Goal: Book appointment/travel/reservation

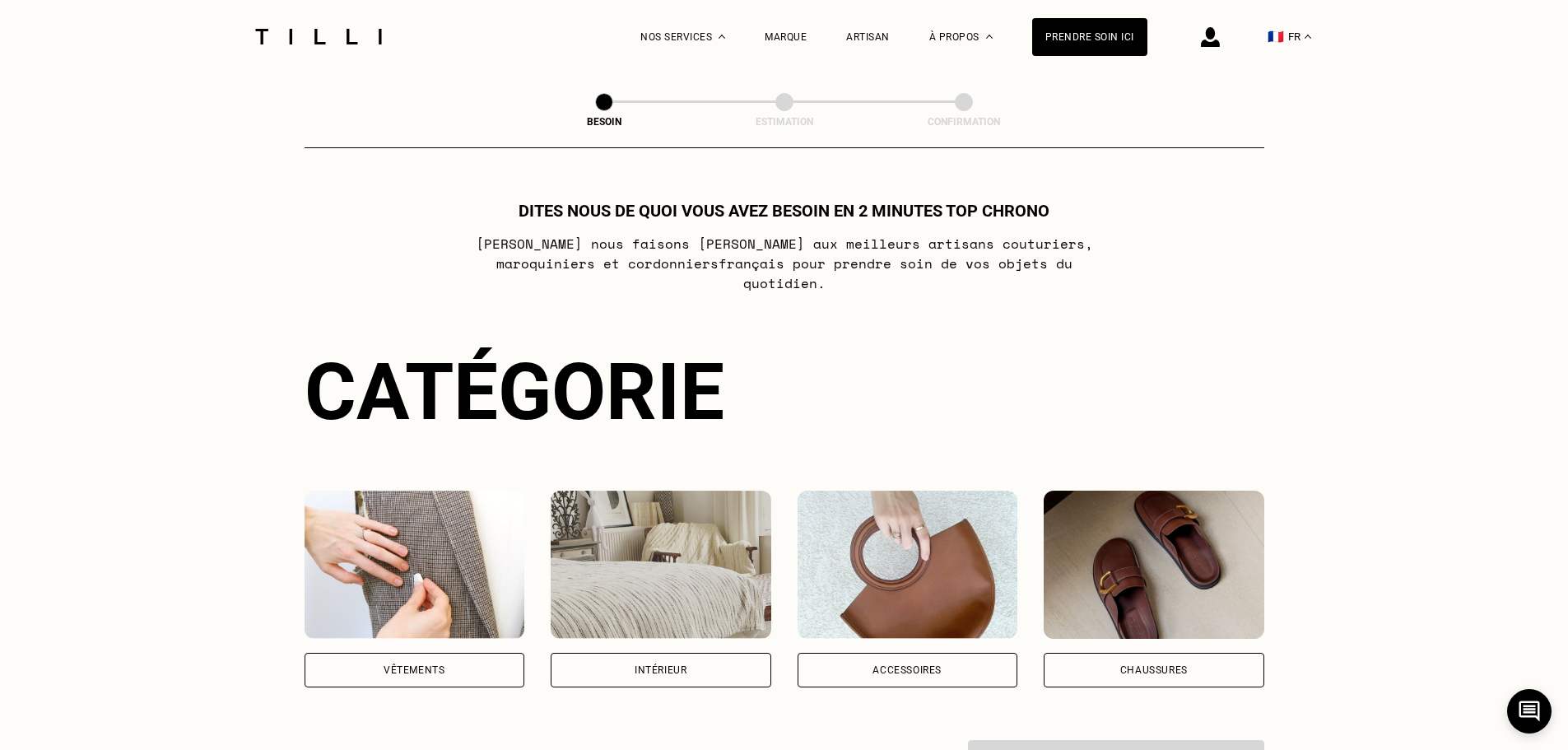
scroll to position [162, 0]
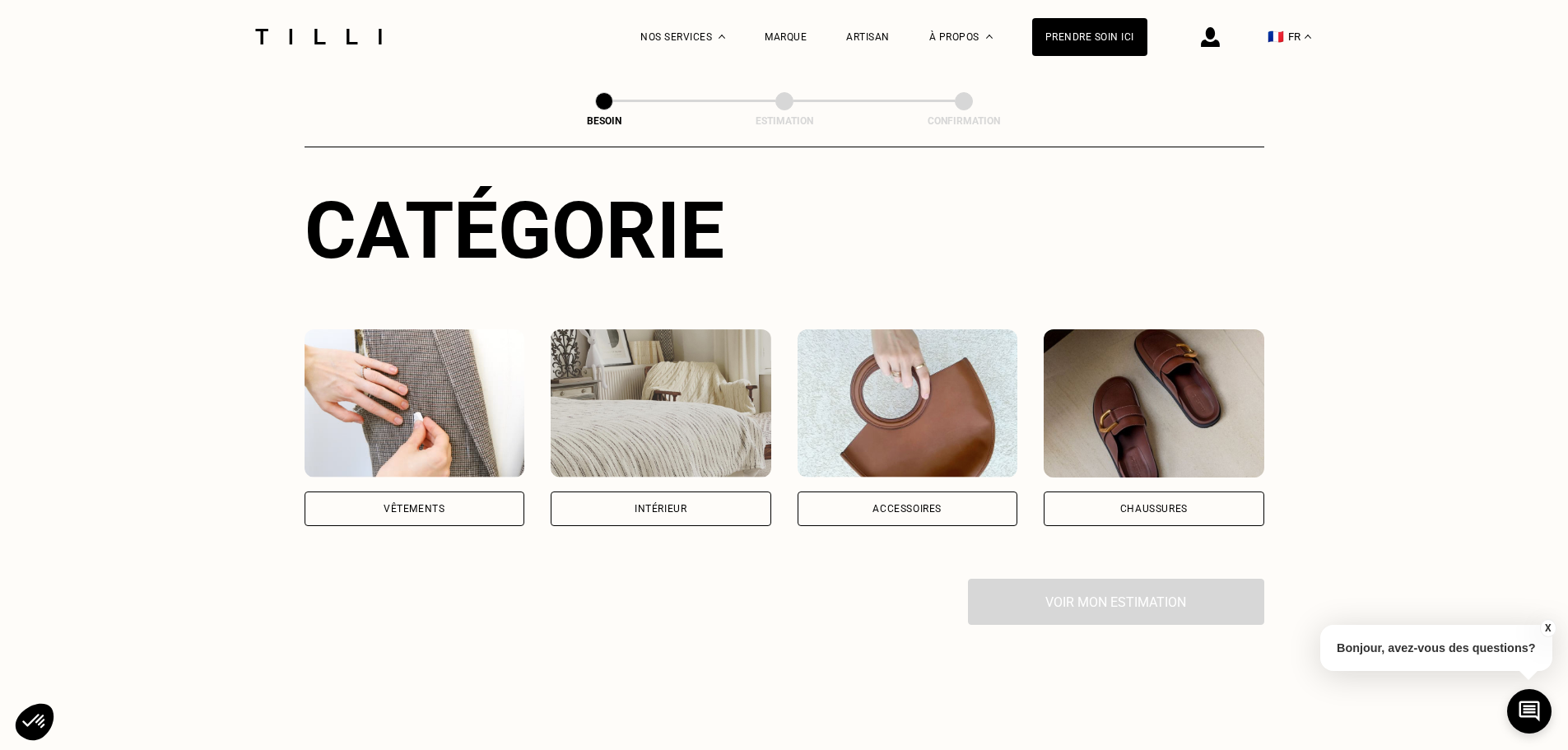
click at [691, 492] on div "Intérieur" at bounding box center [661, 509] width 220 height 35
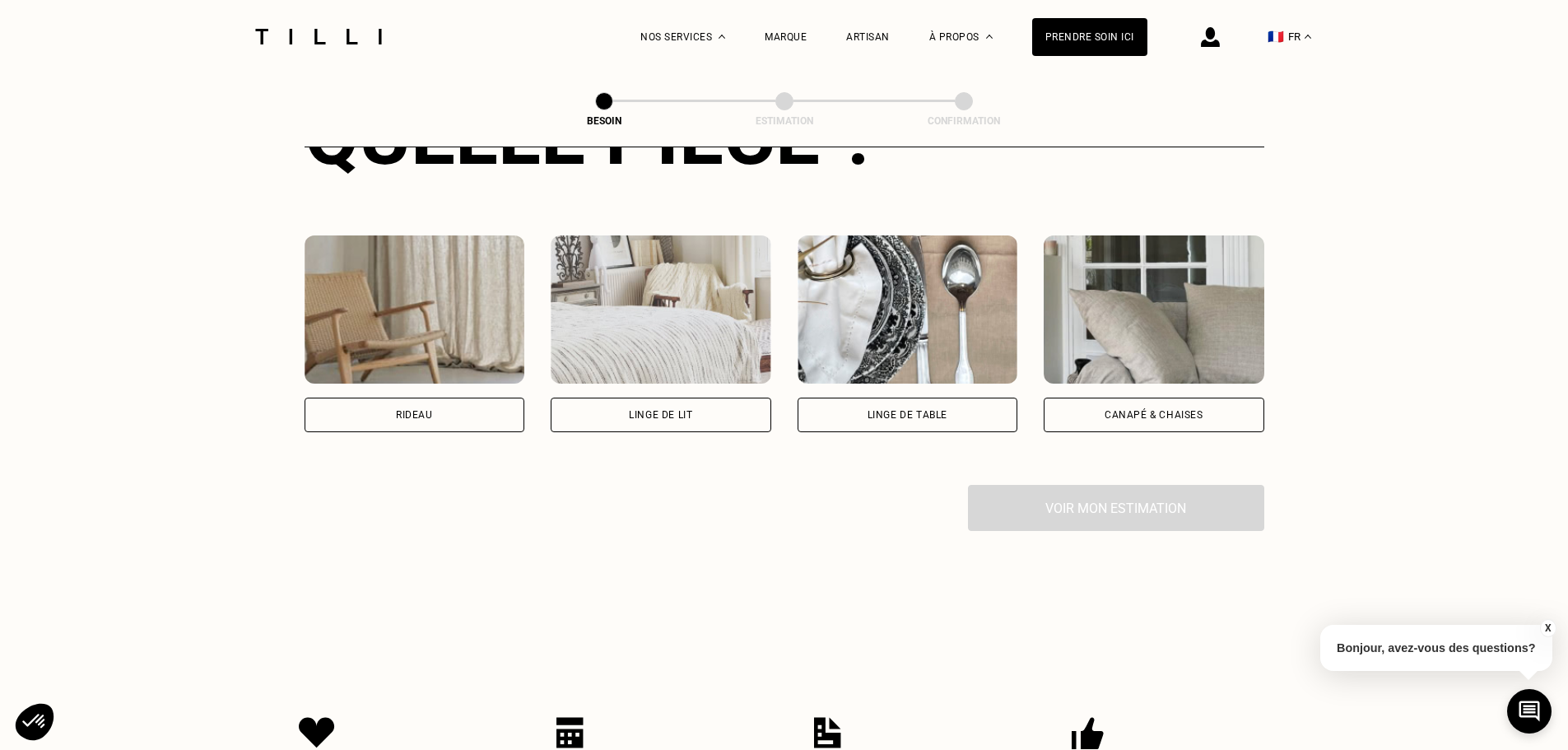
scroll to position [709, 0]
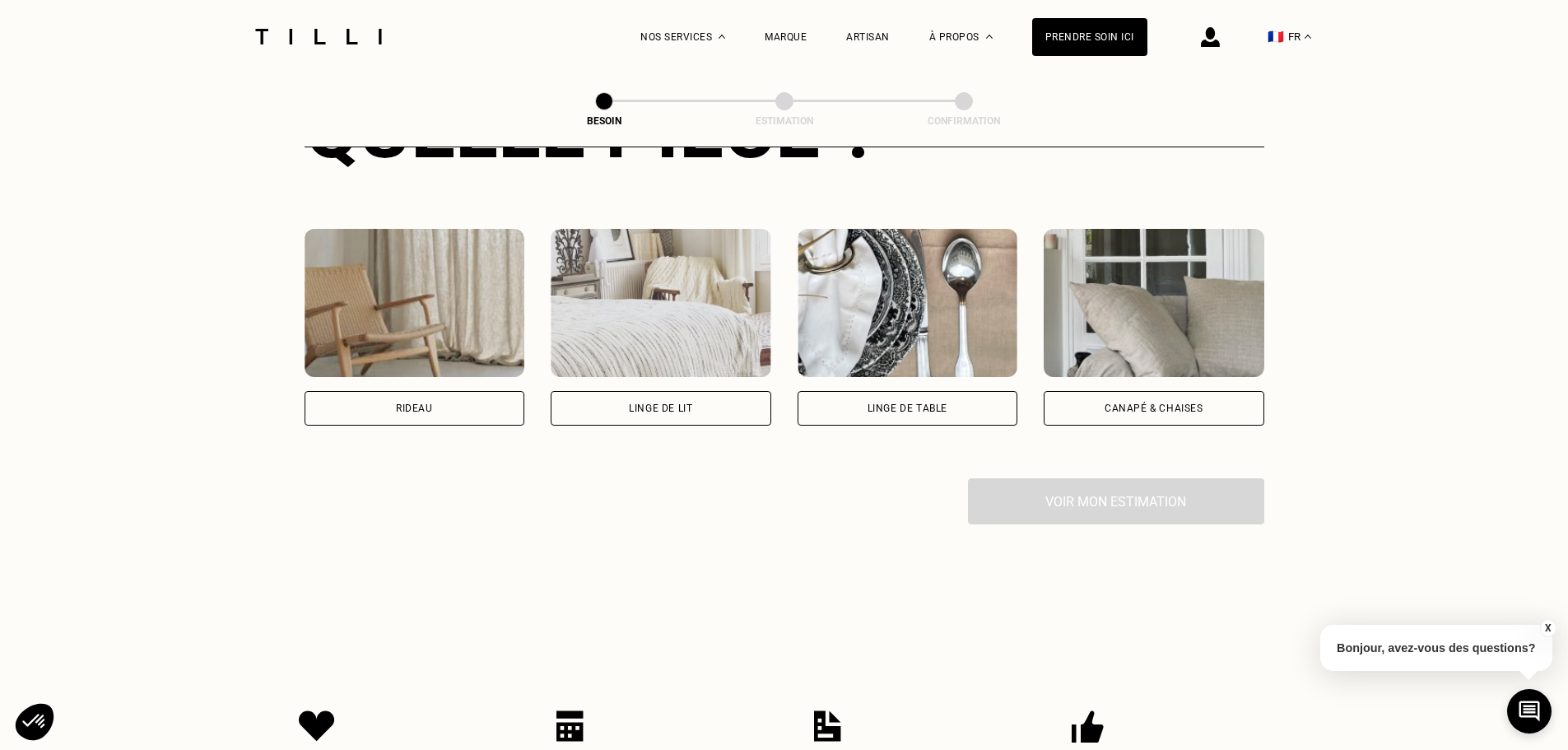
click at [431, 404] on div "Rideau" at bounding box center [414, 409] width 37 height 10
select select "FR"
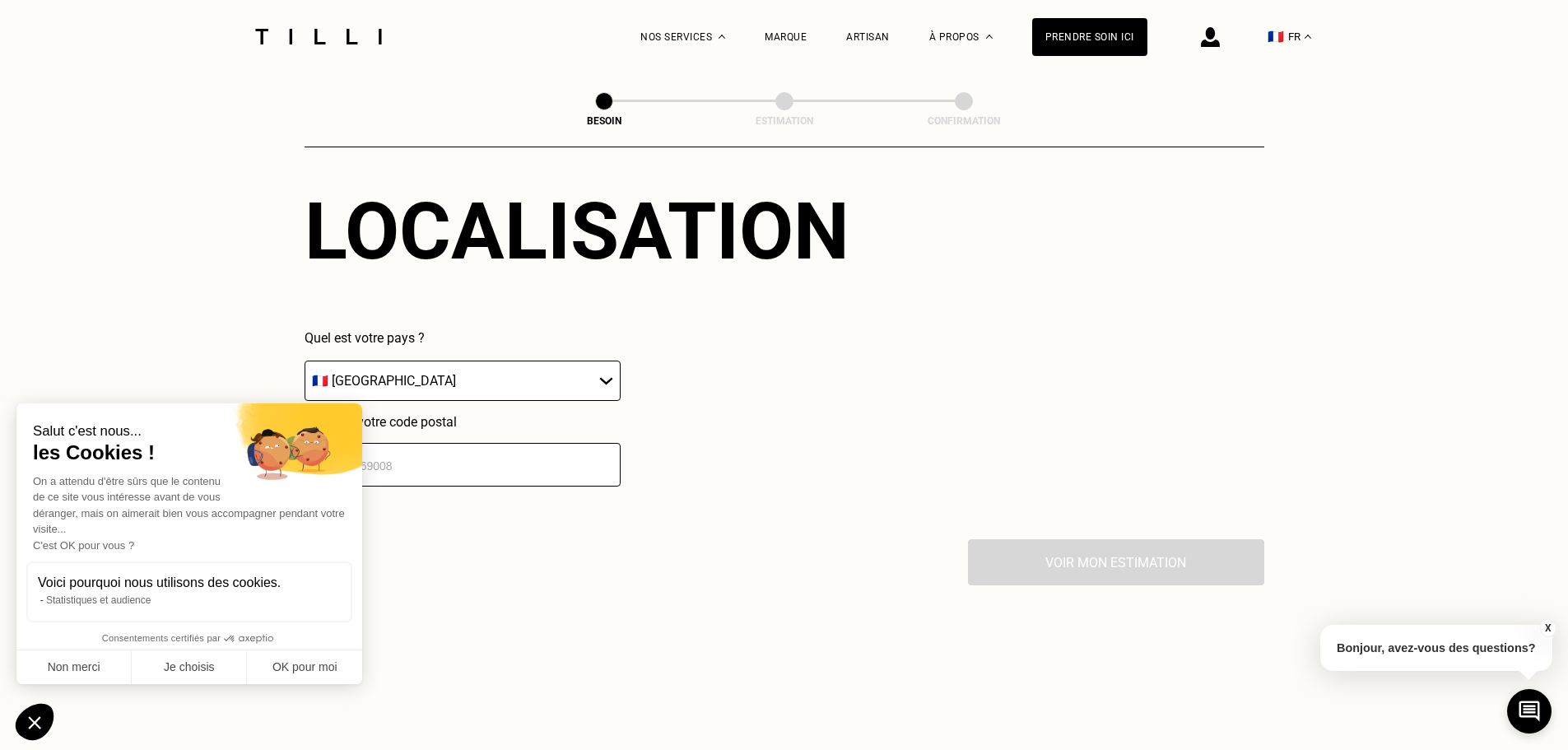
scroll to position [1056, 0]
click at [453, 471] on input "number" at bounding box center [463, 464] width 316 height 44
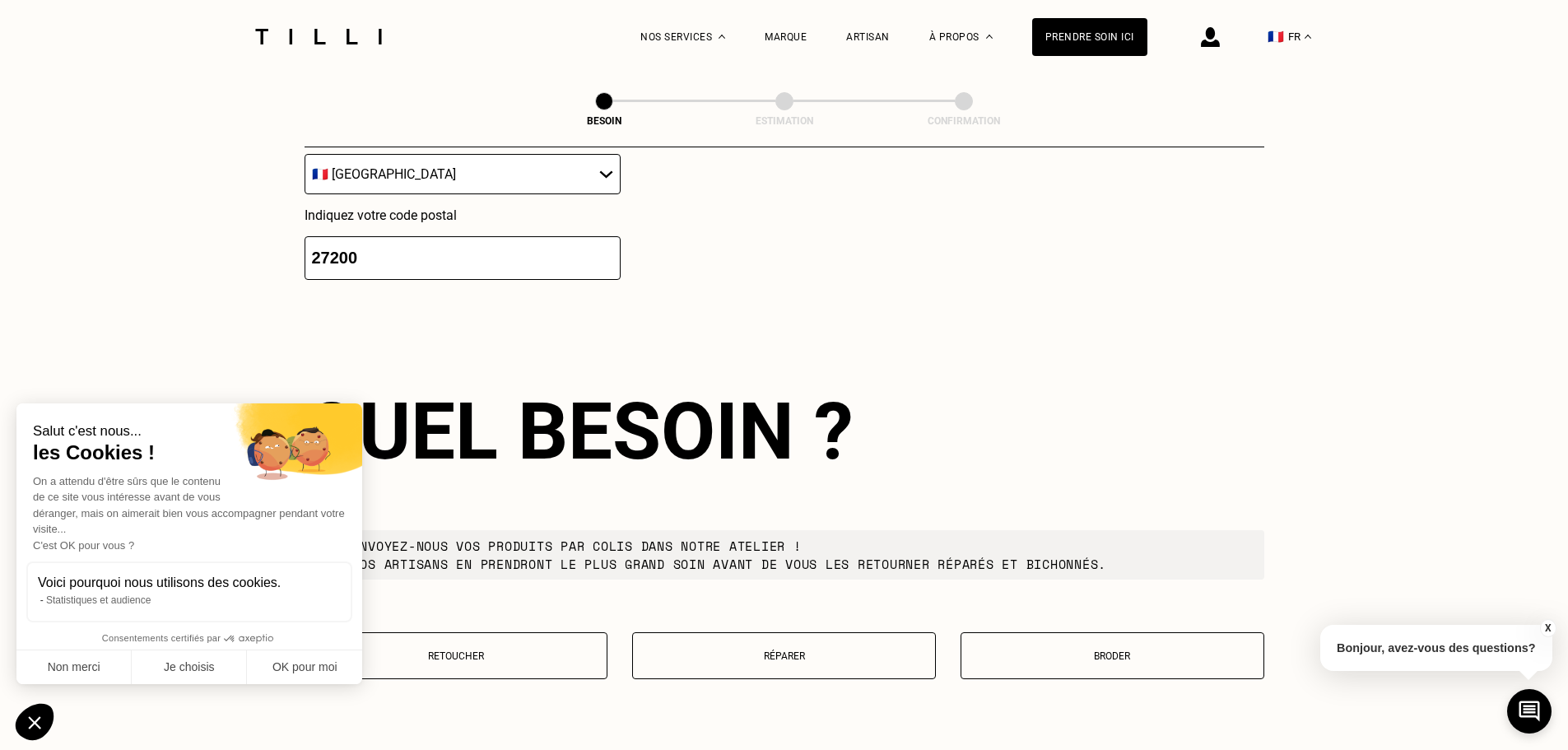
scroll to position [1264, 0]
type input "27200"
click at [324, 669] on button "OK pour moi" at bounding box center [304, 668] width 115 height 35
checkbox input "true"
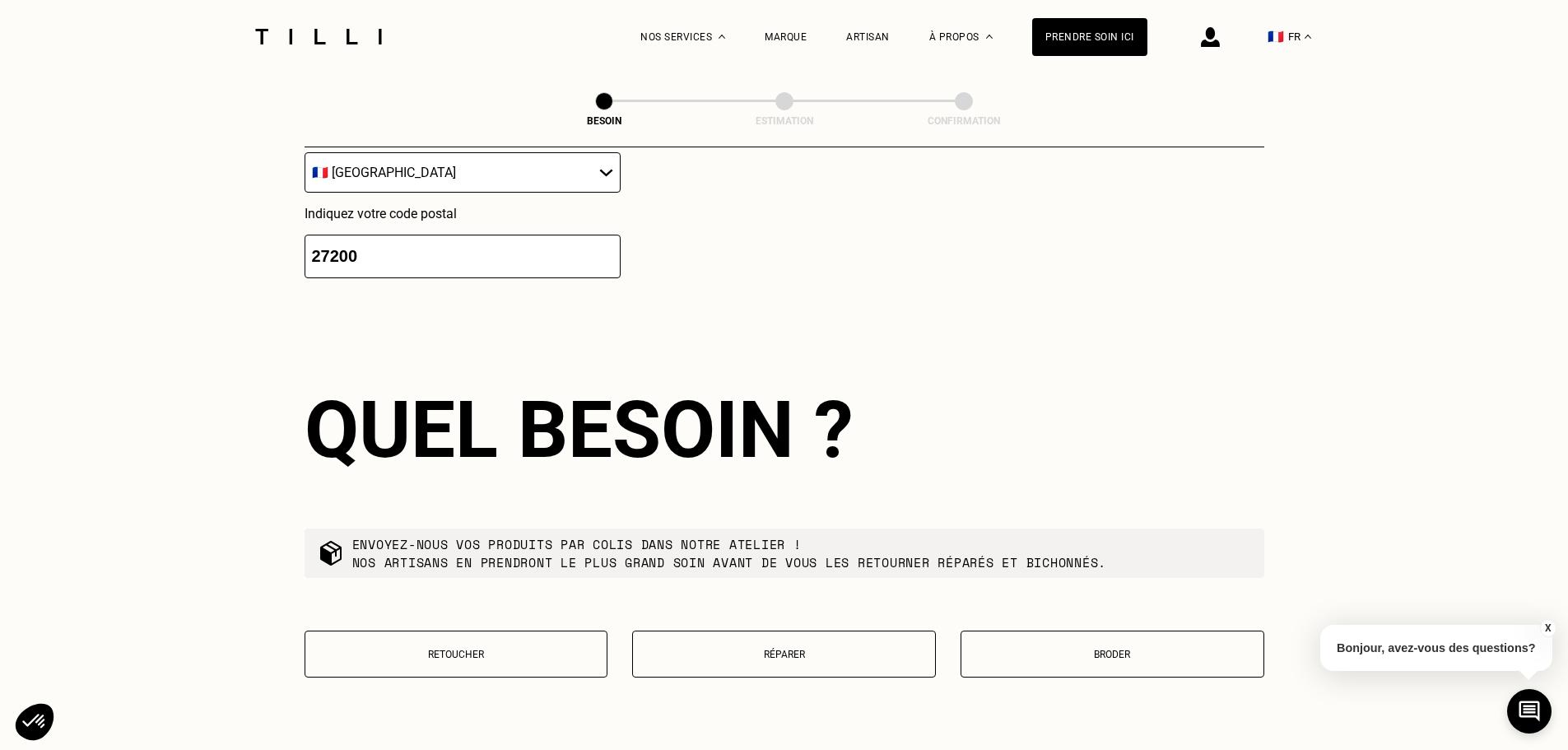
click at [495, 650] on p "Retoucher" at bounding box center [456, 655] width 286 height 12
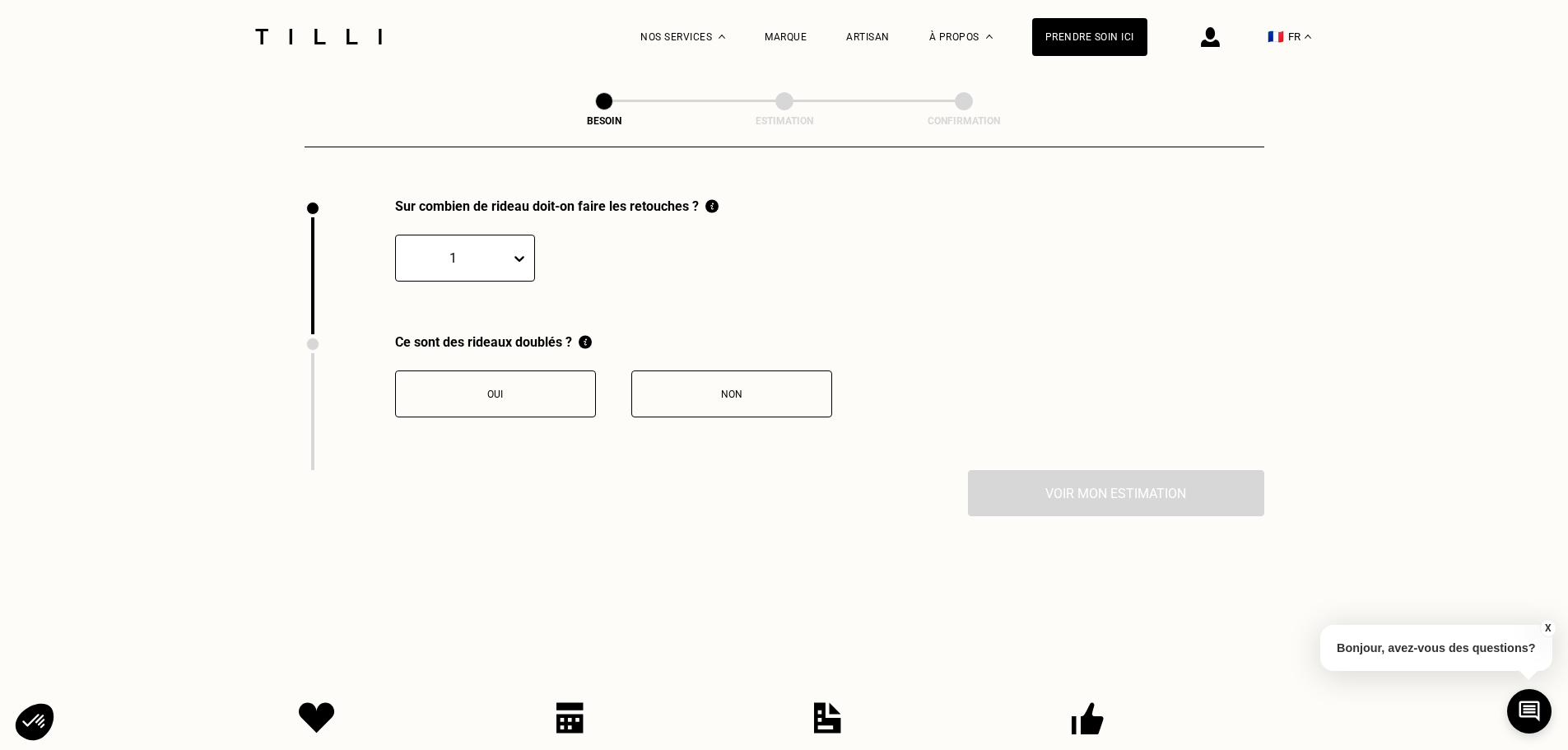
scroll to position [1821, 0]
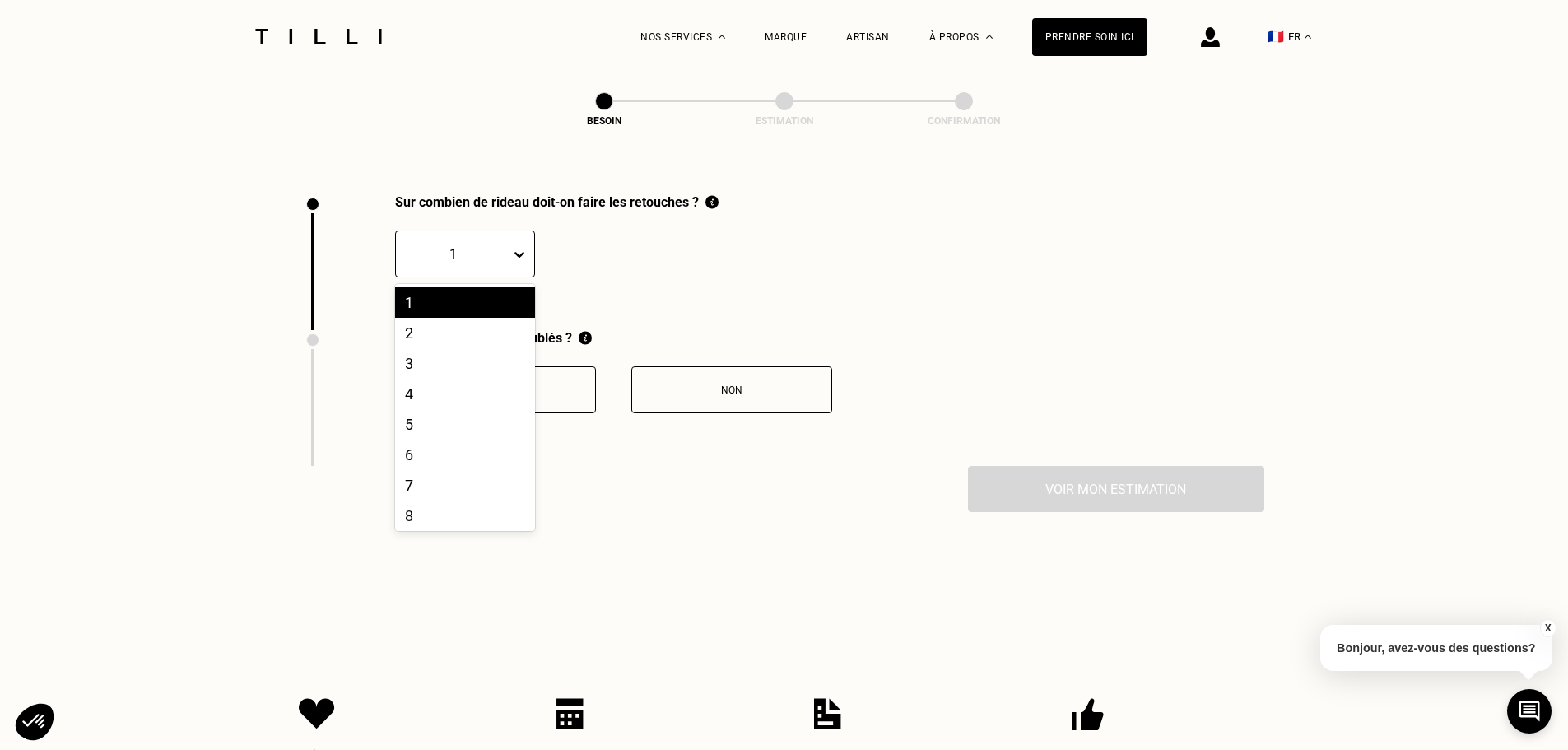
click at [495, 252] on div at bounding box center [453, 253] width 98 height 19
click at [459, 334] on div "2" at bounding box center [465, 333] width 140 height 31
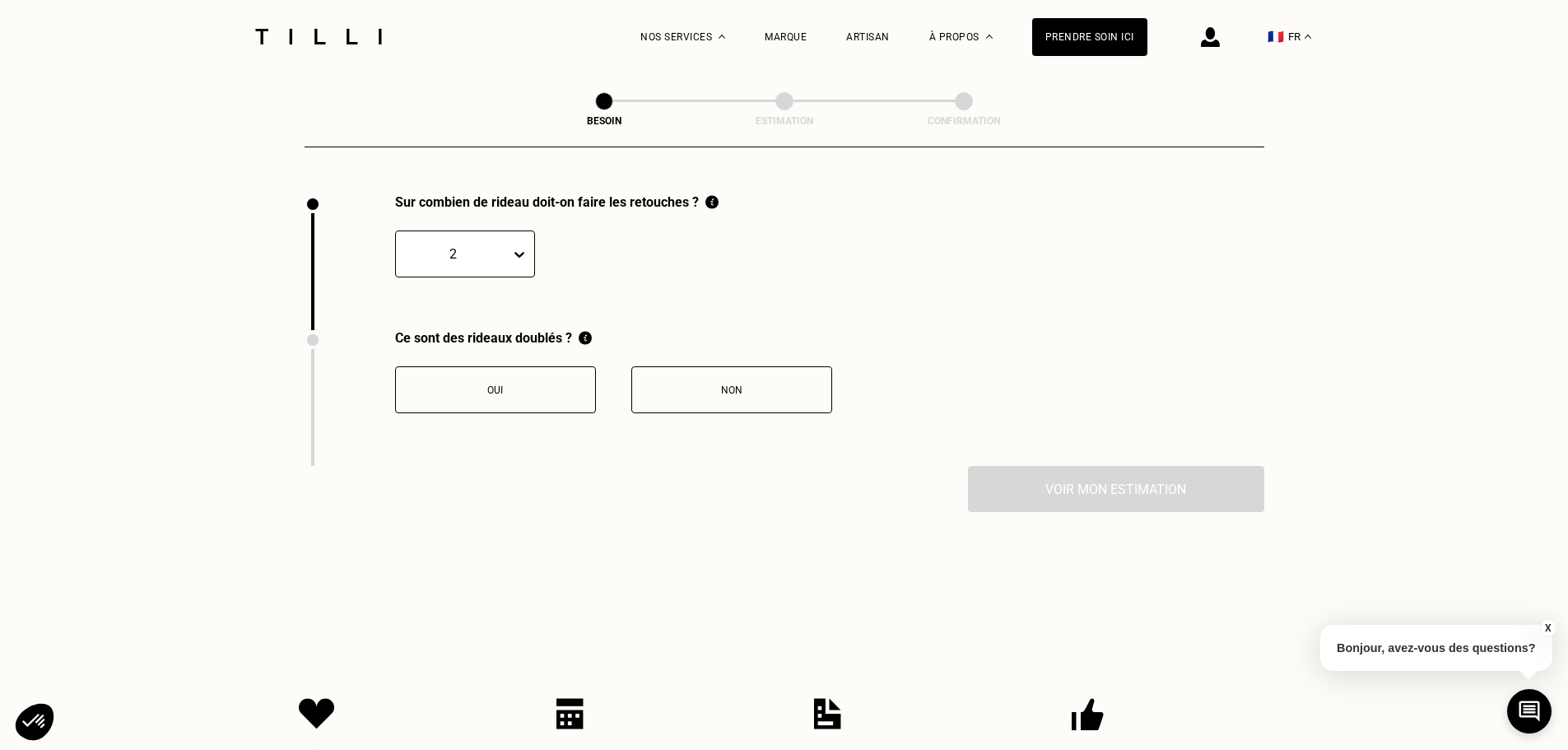
click at [698, 385] on div "Non" at bounding box center [731, 390] width 182 height 12
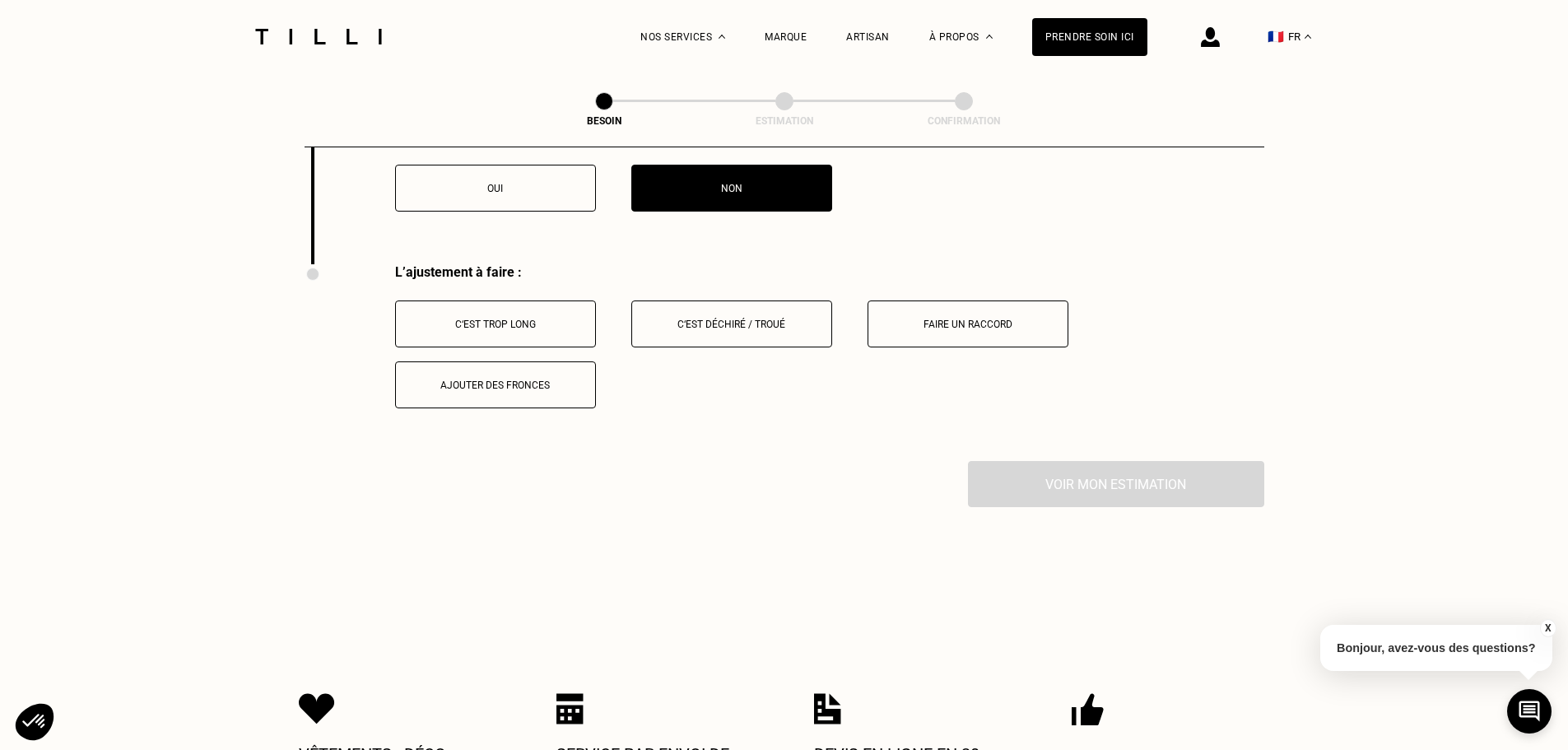
scroll to position [2092, 0]
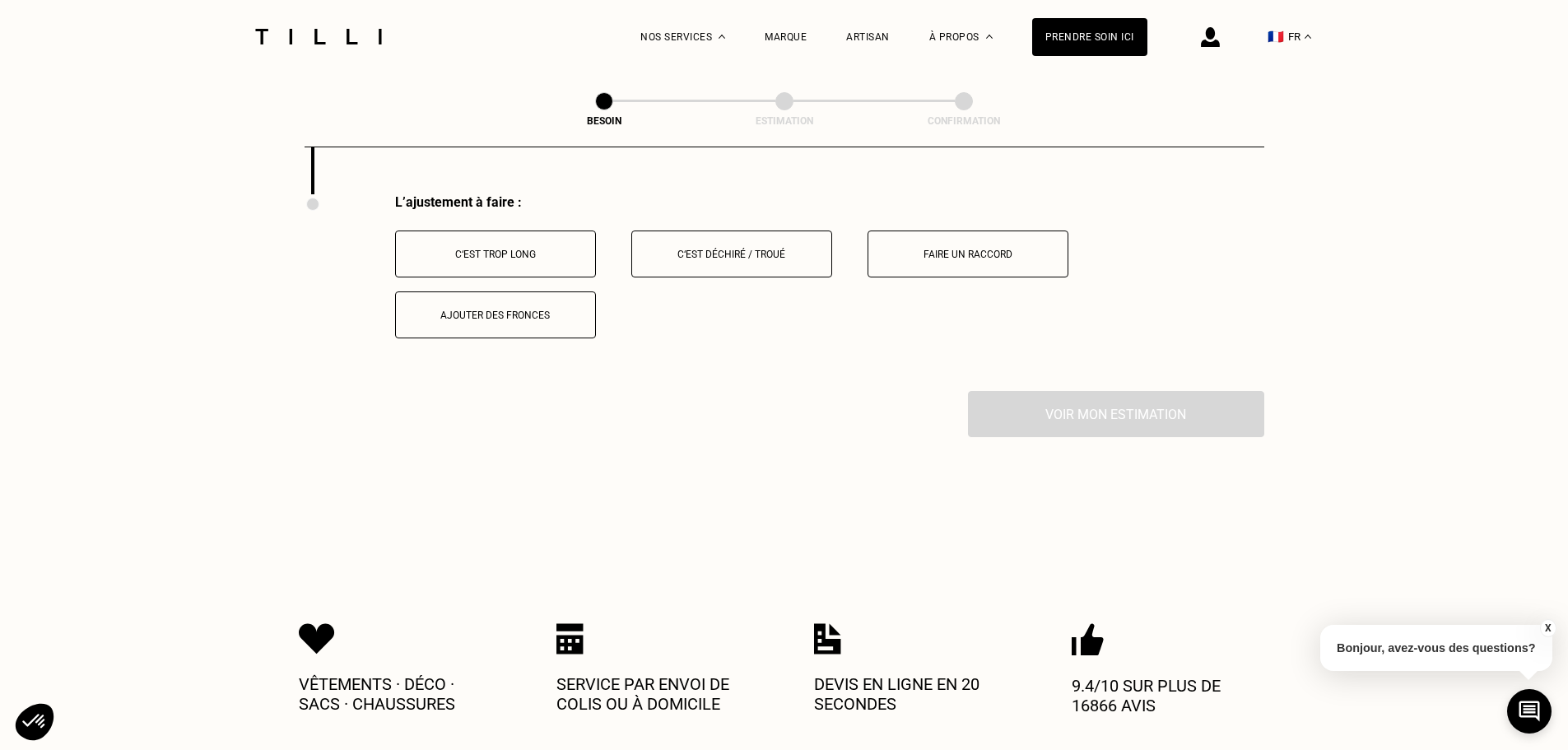
click at [496, 249] on div "C‘est trop long" at bounding box center [495, 254] width 182 height 12
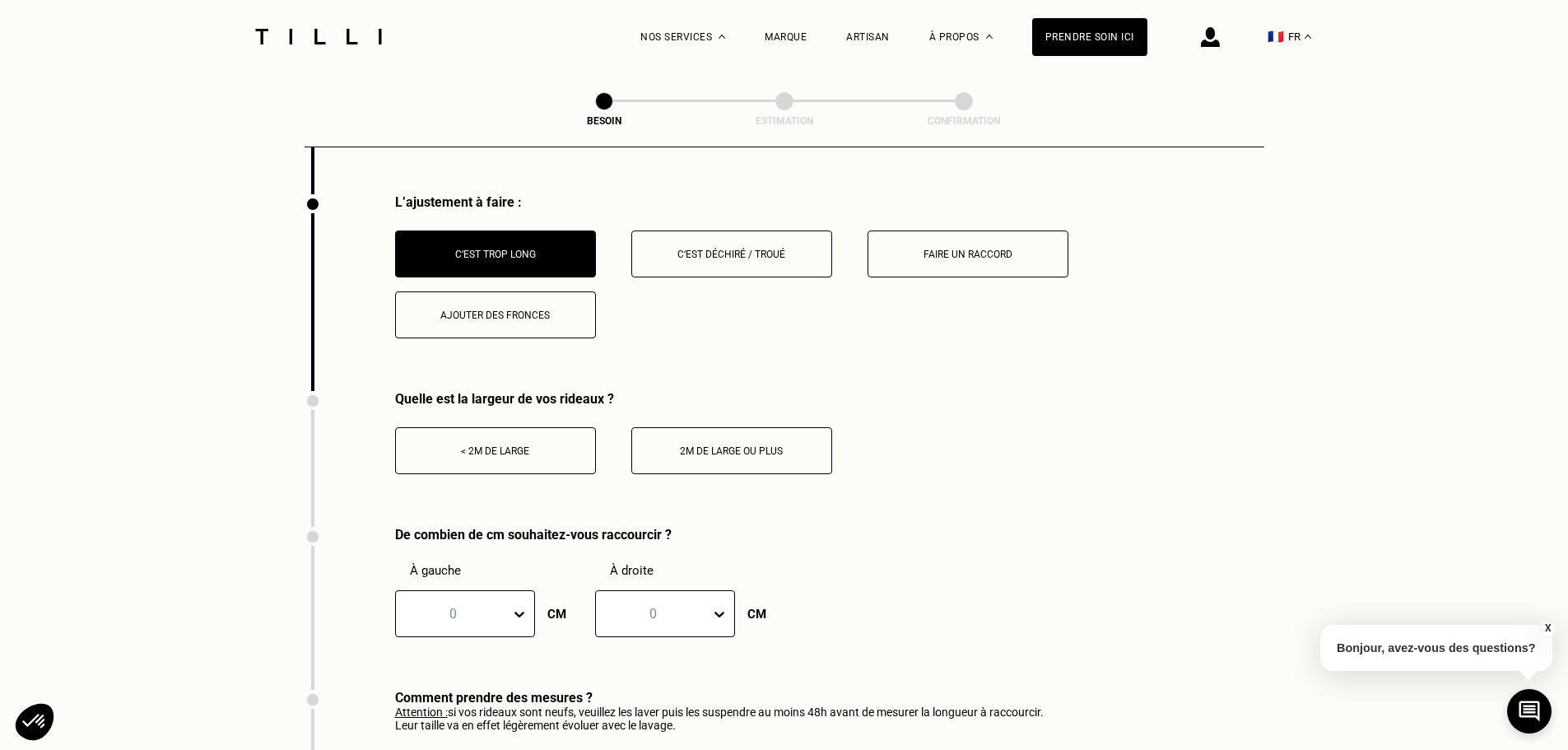
click at [504, 446] on div "< 2m de large" at bounding box center [495, 451] width 182 height 12
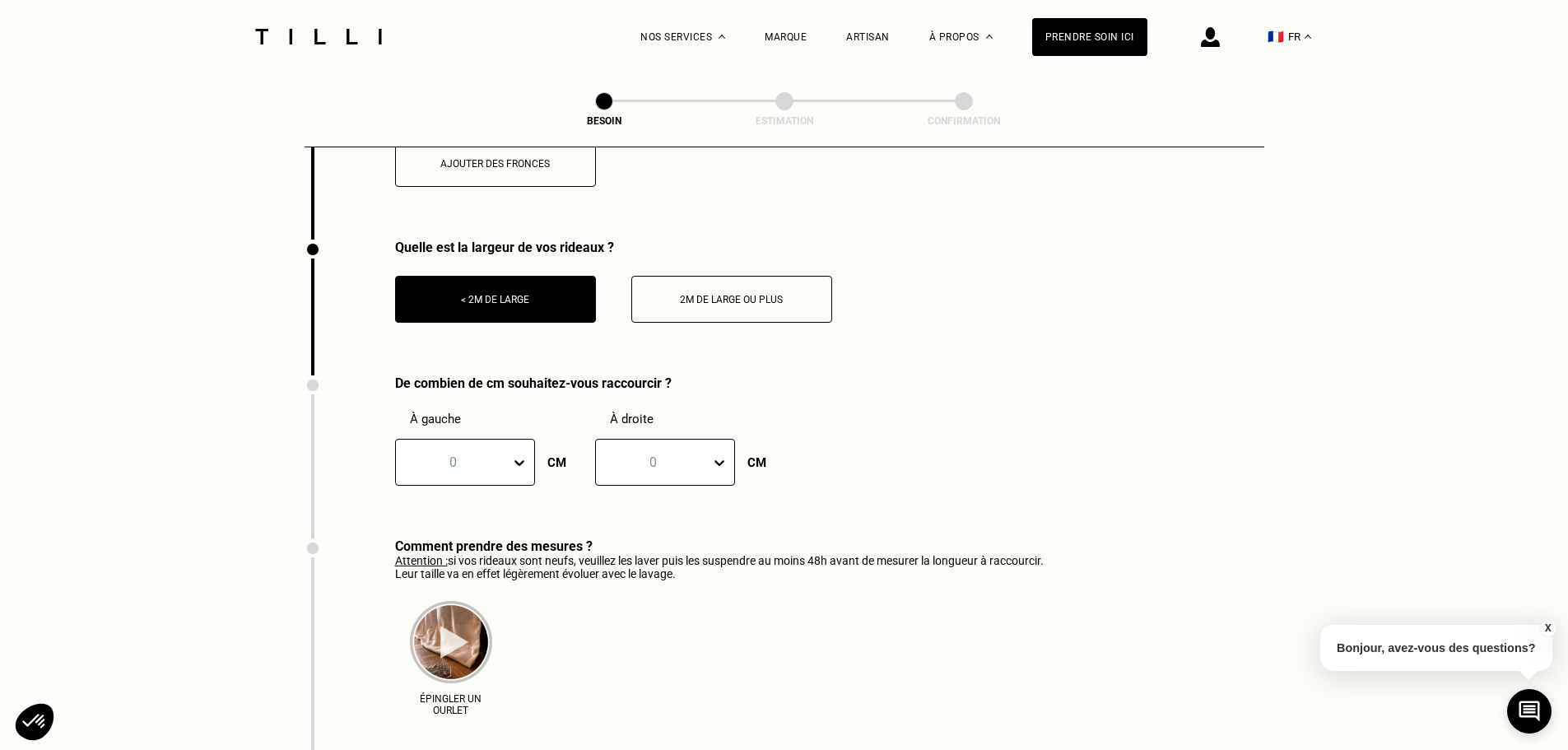
scroll to position [2246, 0]
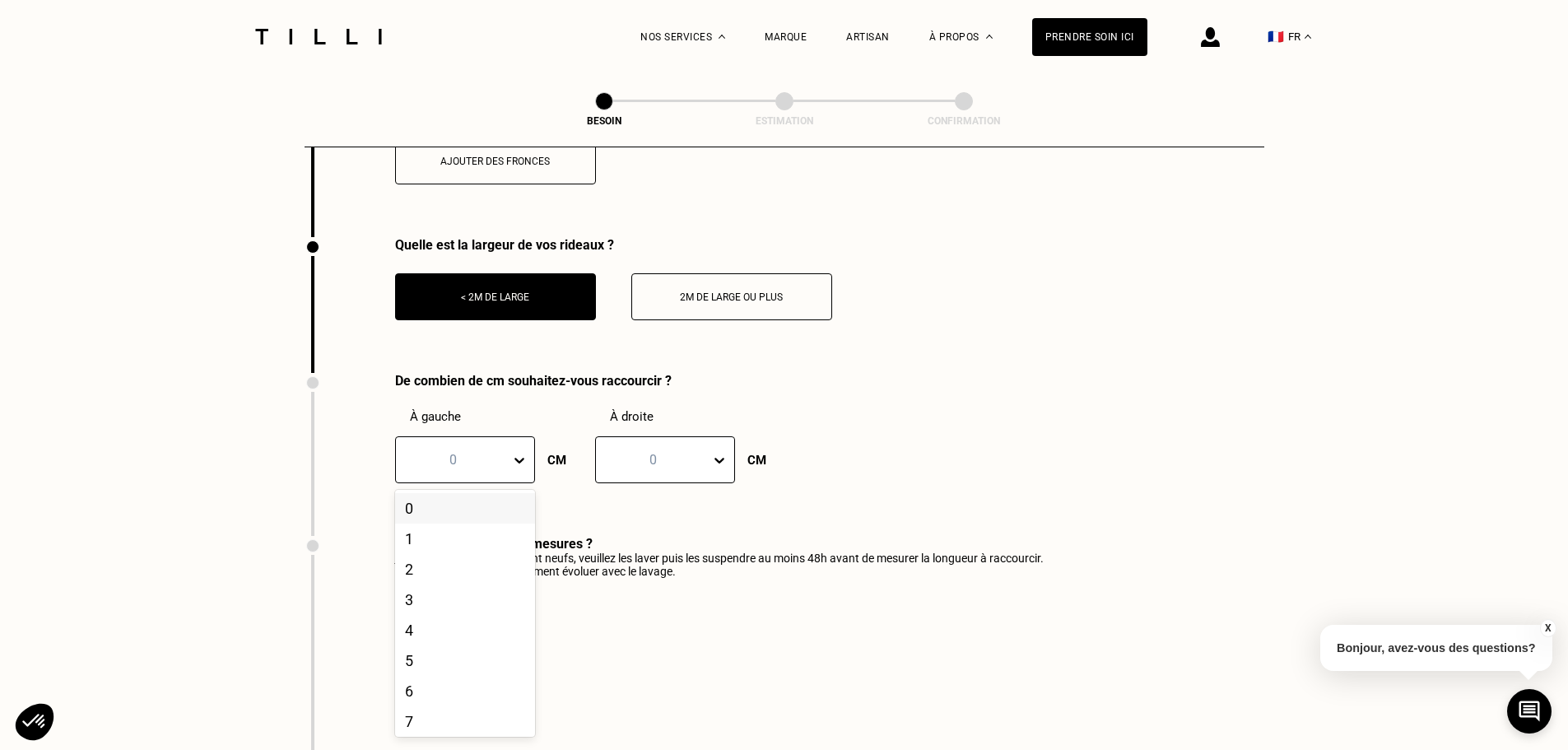
click at [499, 448] on div "0" at bounding box center [453, 460] width 114 height 25
click at [426, 713] on div "27" at bounding box center [465, 698] width 140 height 31
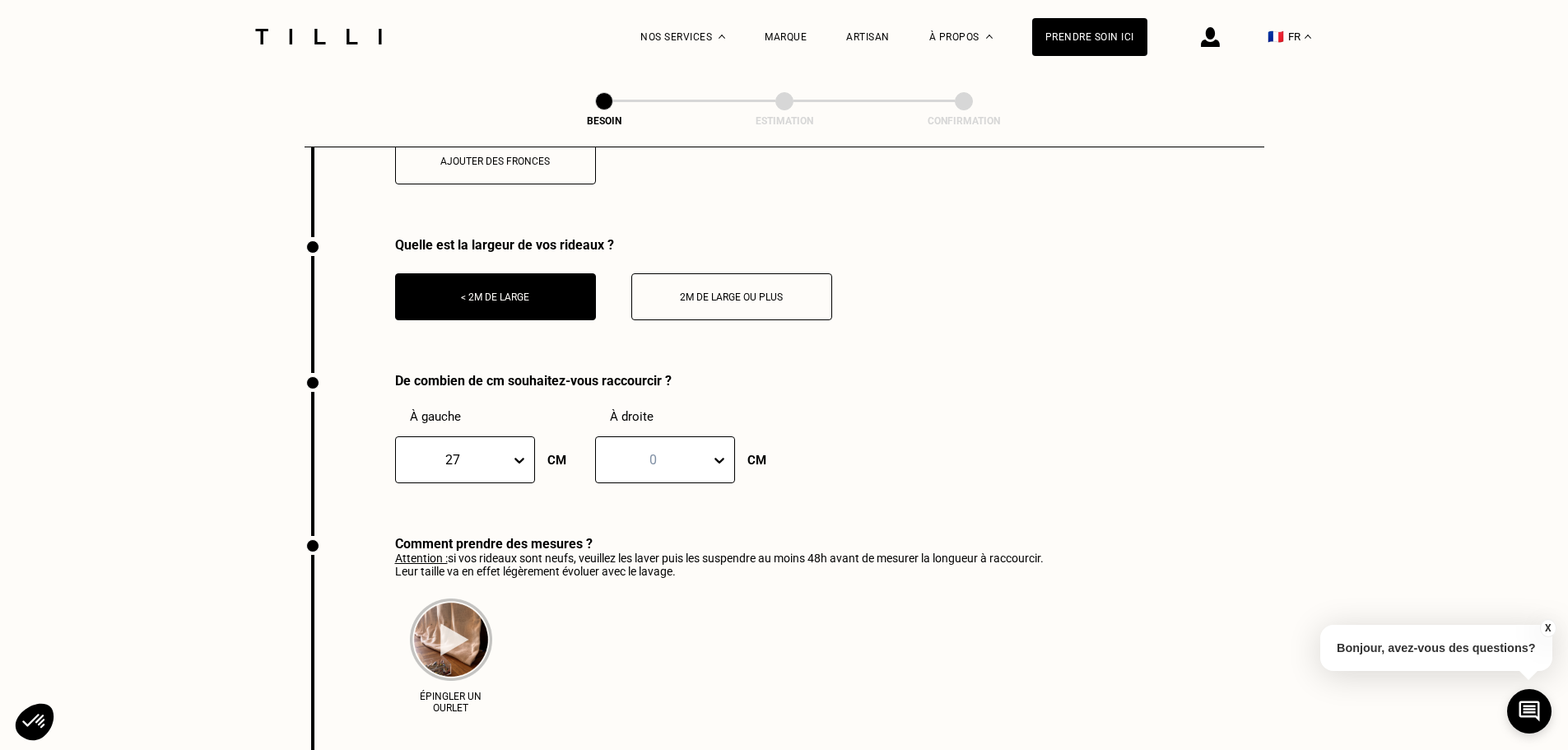
click at [671, 455] on div at bounding box center [653, 459] width 98 height 19
click at [626, 696] on div "27" at bounding box center [665, 681] width 140 height 31
click at [654, 559] on p "Attention : si vos [PERSON_NAME] sont neufs, veuillez [PERSON_NAME] puis les su…" at bounding box center [719, 565] width 649 height 26
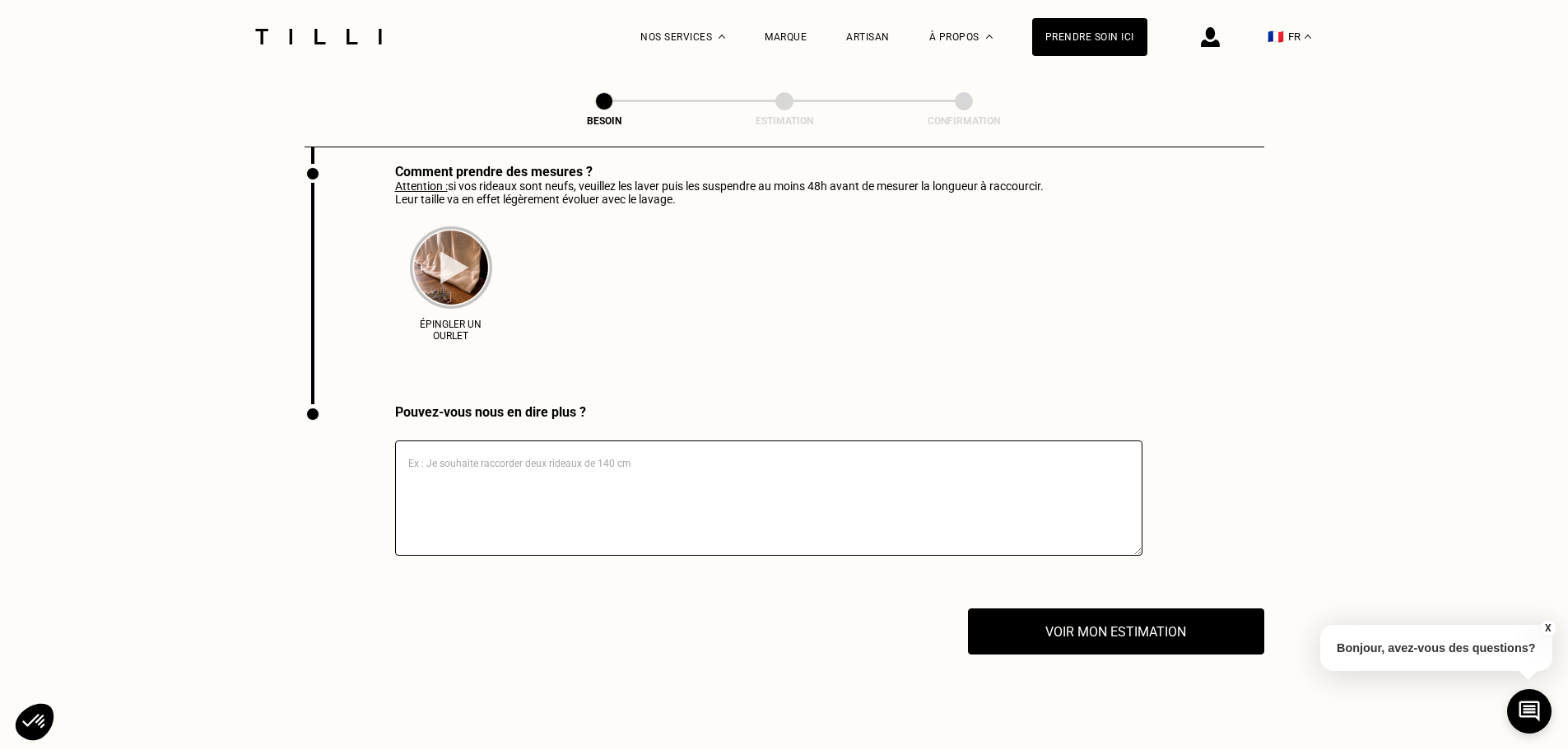
scroll to position [2628, 0]
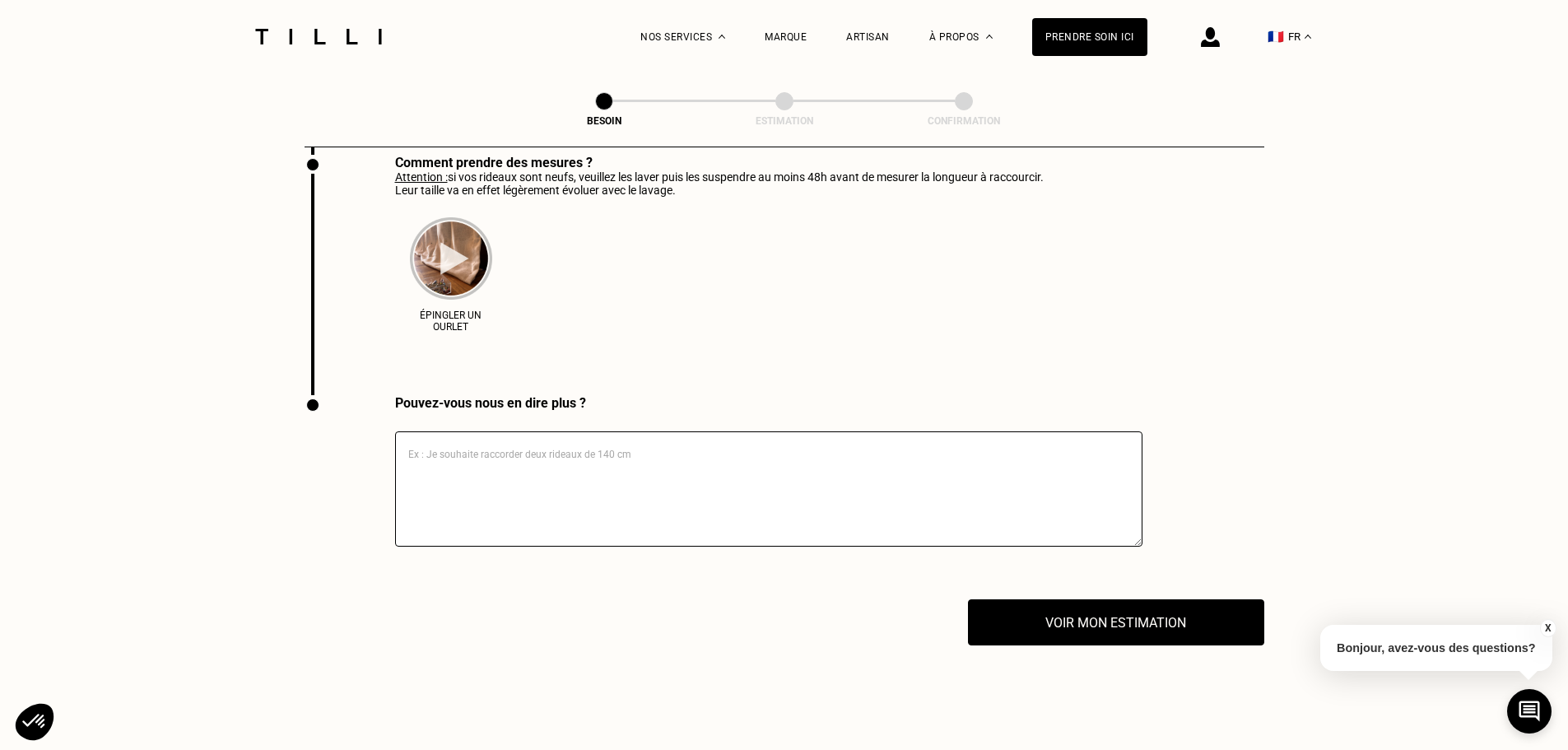
click at [545, 468] on textarea at bounding box center [769, 488] width 748 height 115
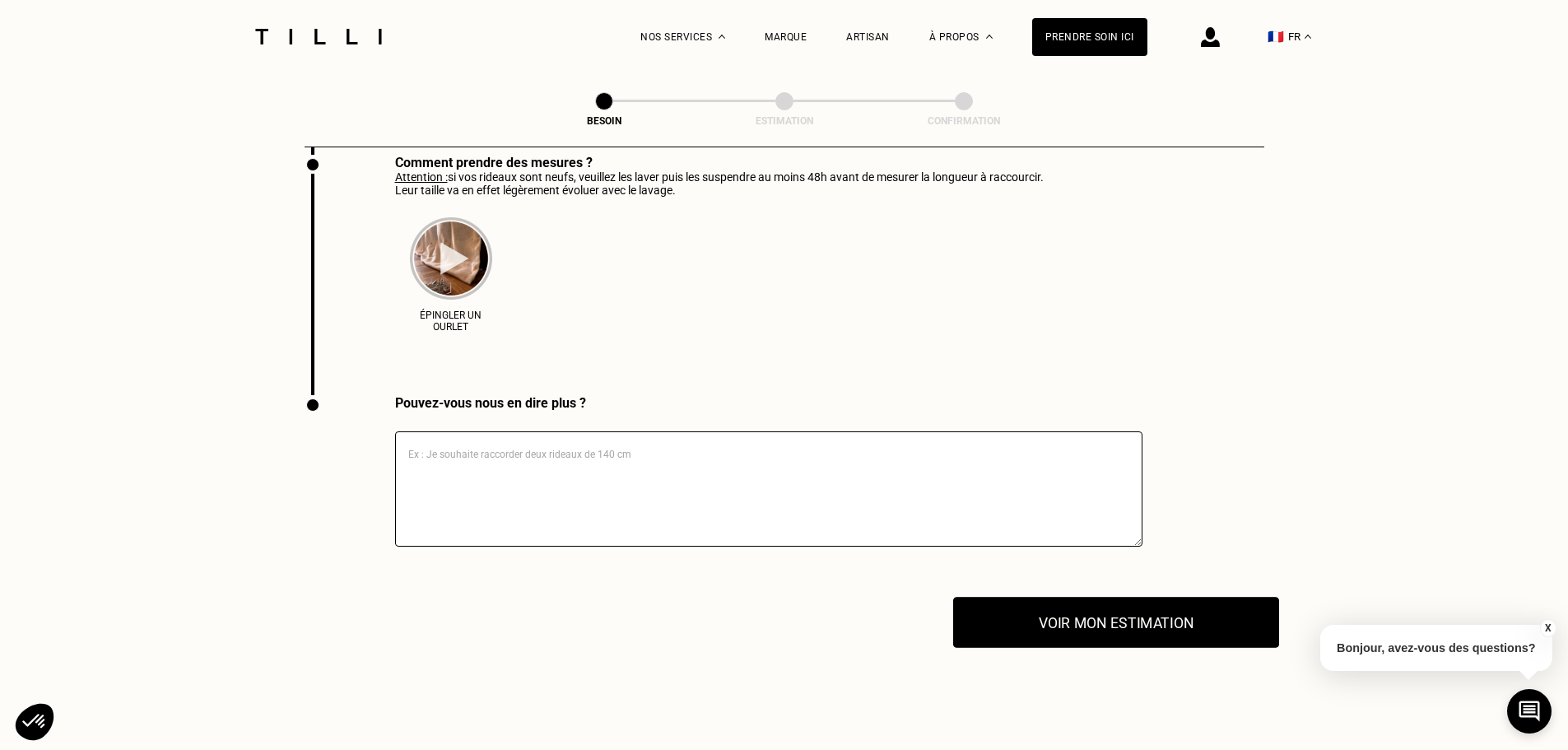
click at [1141, 617] on button "Voir mon estimation" at bounding box center [1115, 623] width 326 height 51
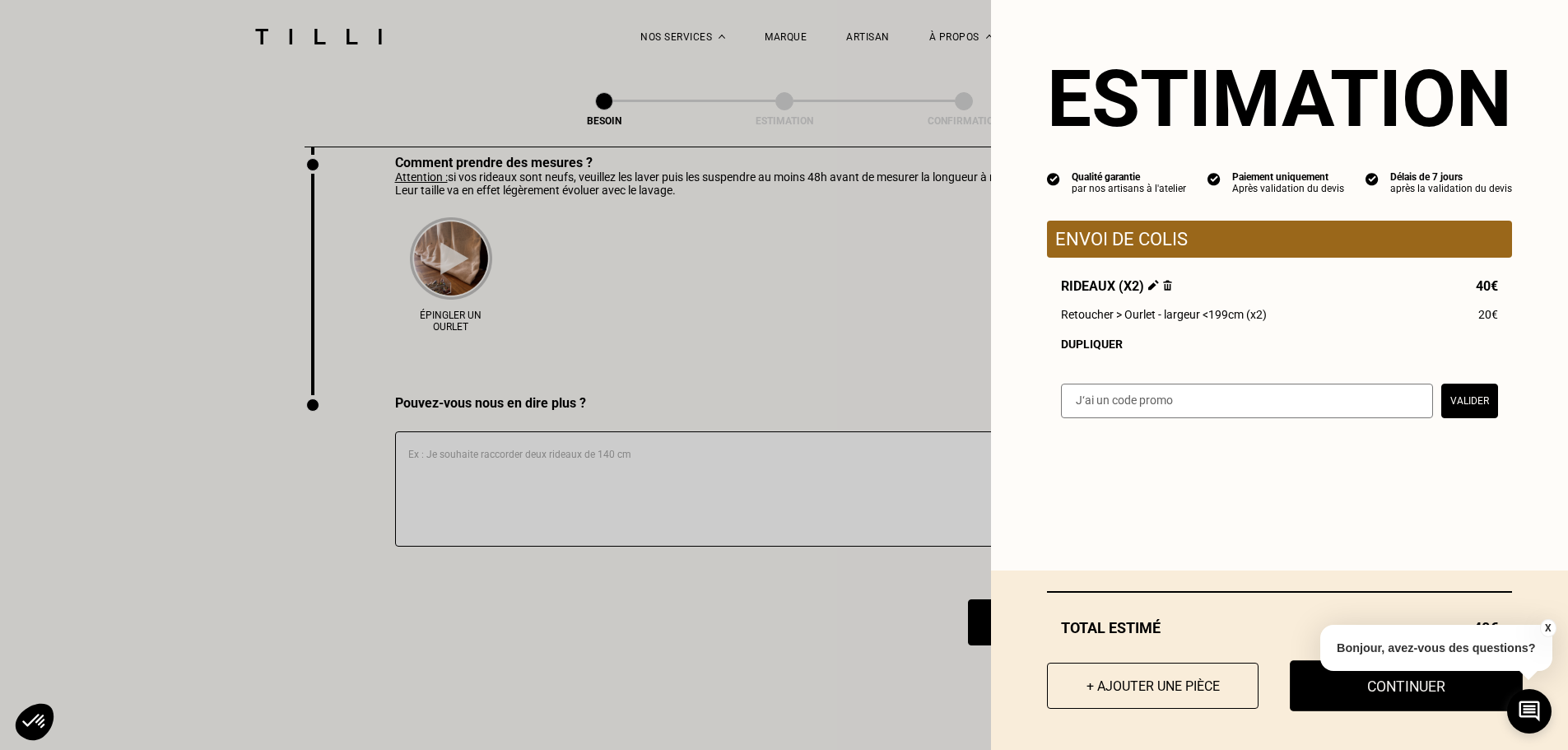
click at [1316, 686] on button "Continuer" at bounding box center [1406, 686] width 233 height 51
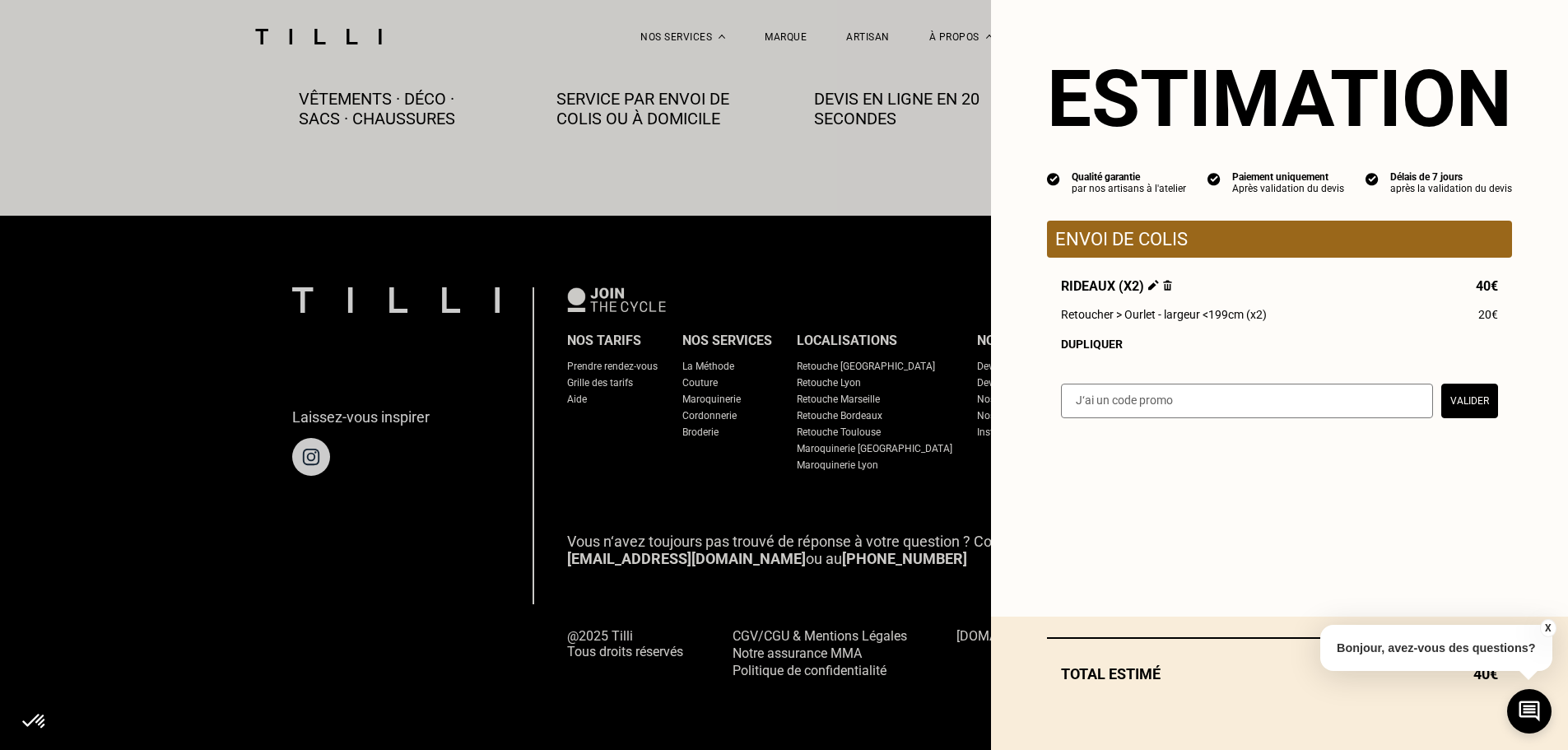
scroll to position [918, 0]
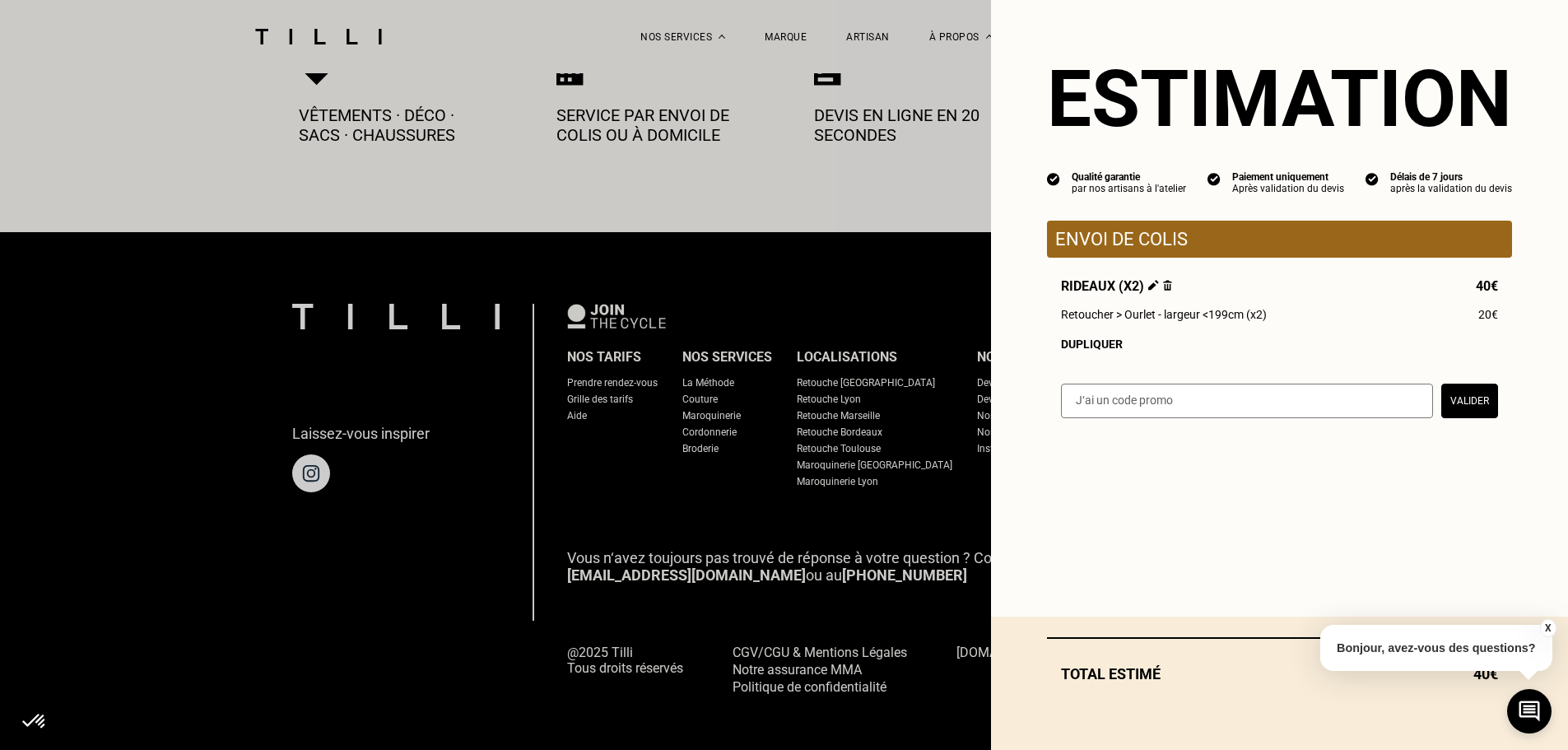
select select "FR"
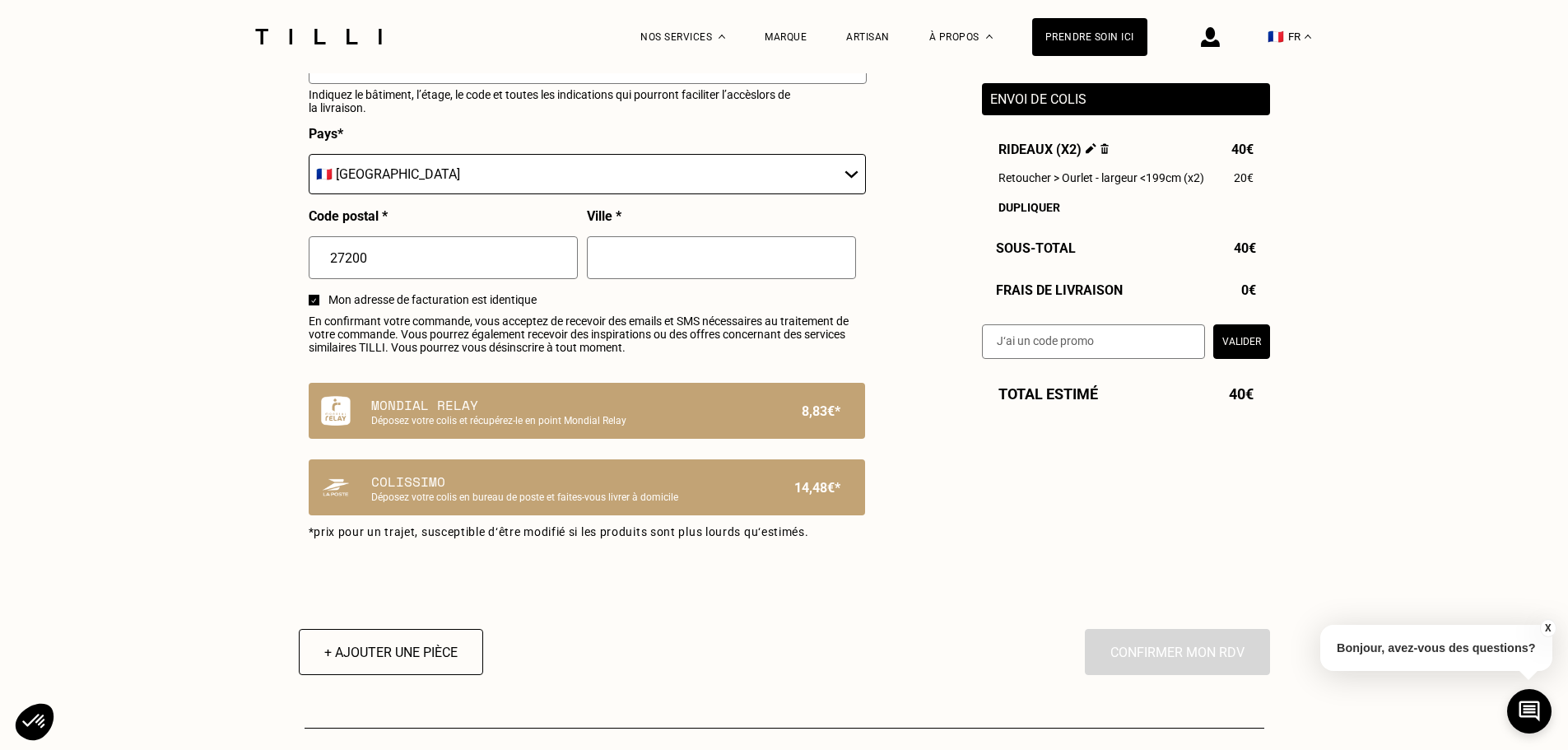
scroll to position [848, 0]
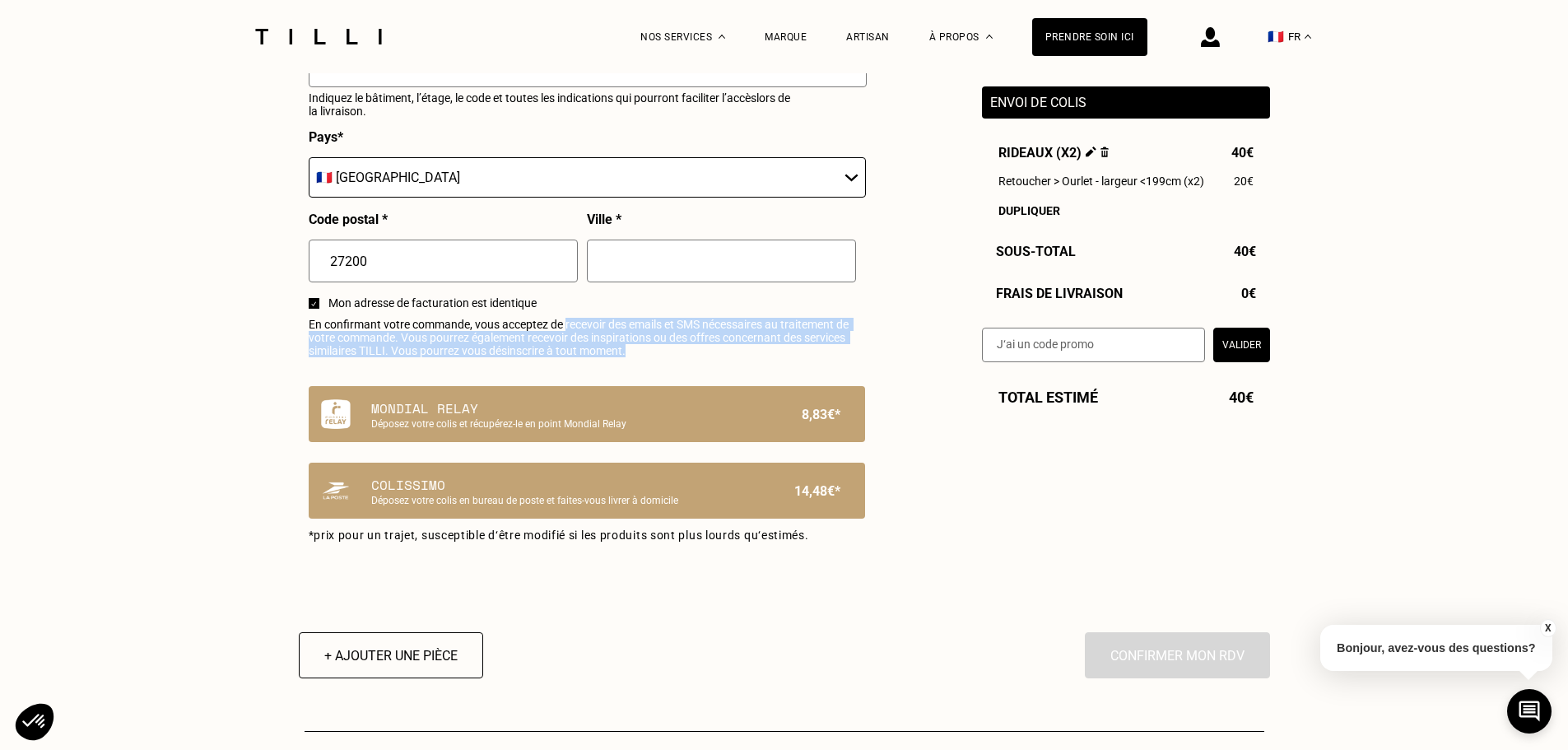
drag, startPoint x: 675, startPoint y: 358, endPoint x: 567, endPoint y: 337, distance: 110.0
click at [567, 337] on span "En confirmant votre commande, vous acceptez de recevoir des emails et SMS néces…" at bounding box center [586, 338] width 556 height 40
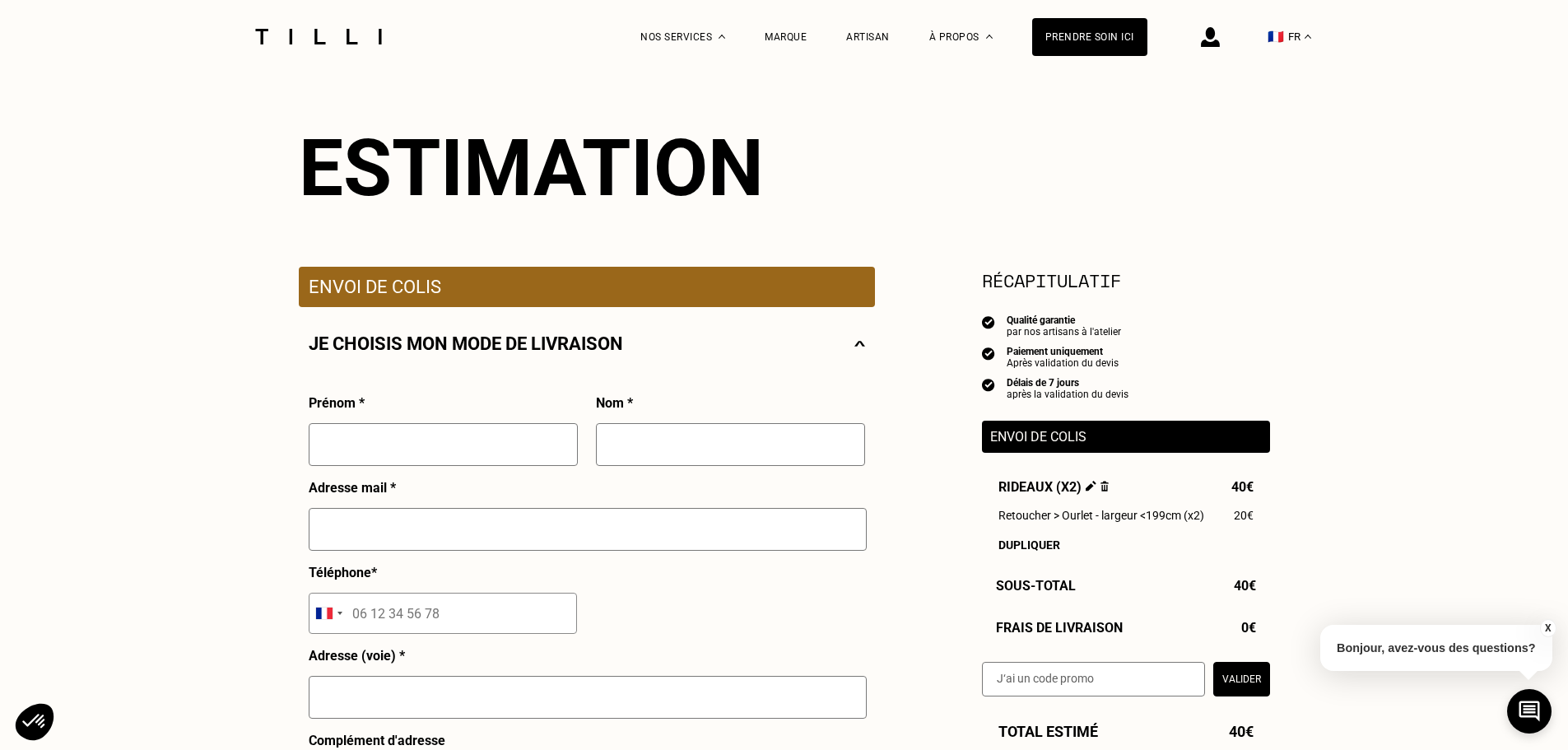
scroll to position [0, 0]
